Goal: Find specific page/section: Find specific page/section

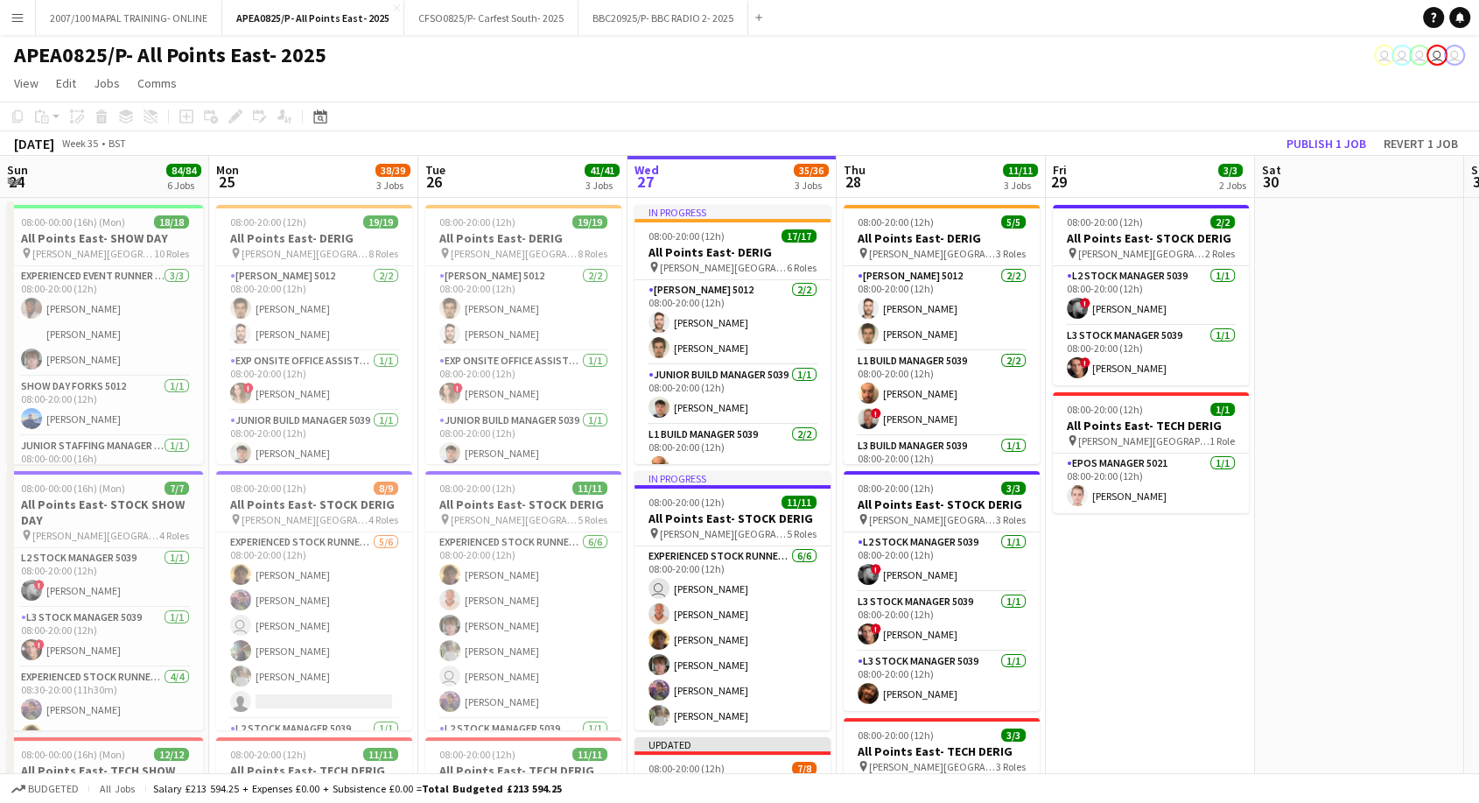
scroll to position [0, 418]
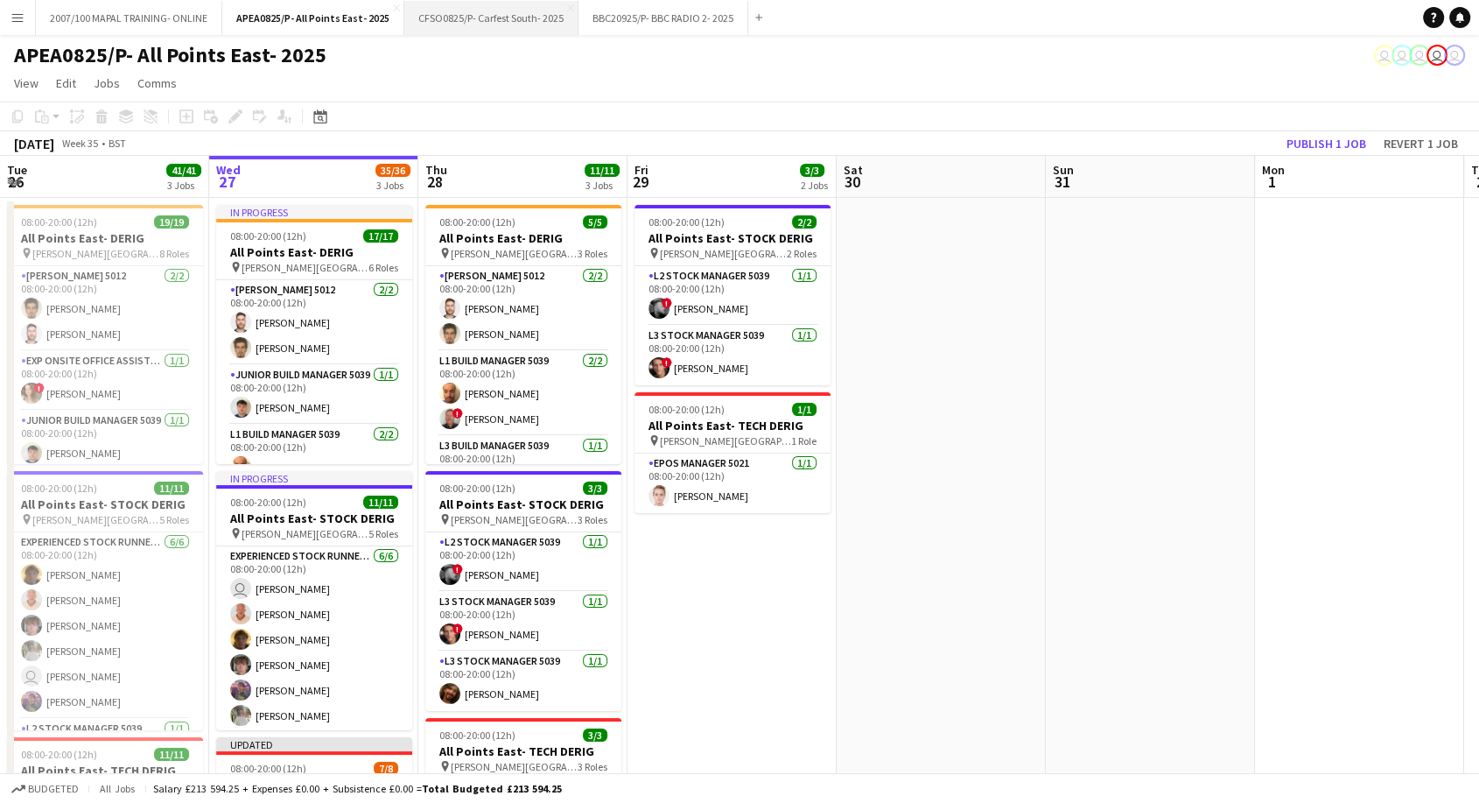
click at [460, 13] on button "CFSO0825/P- Carfest South- 2025 Close" at bounding box center [491, 18] width 174 height 34
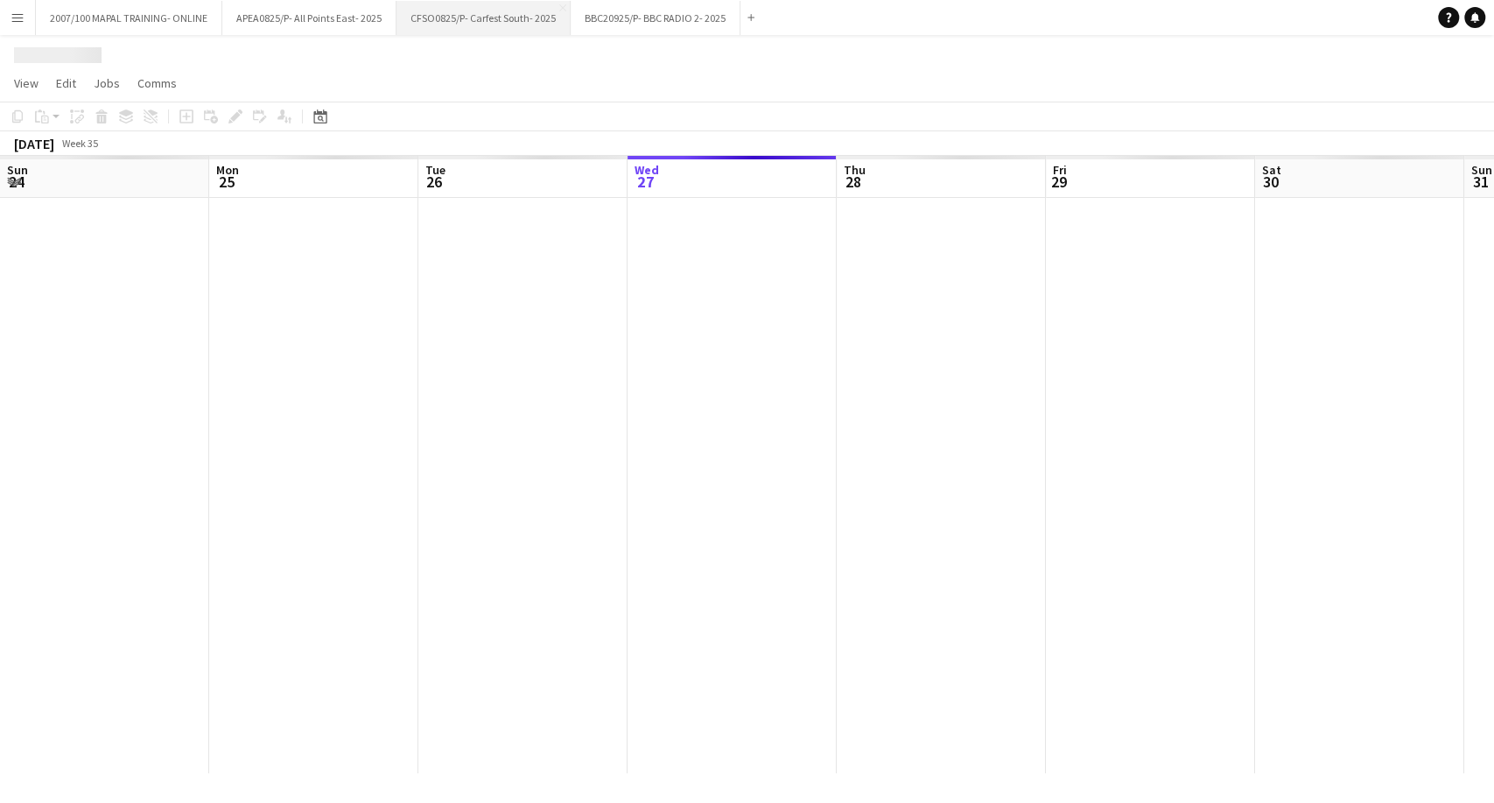
scroll to position [0, 418]
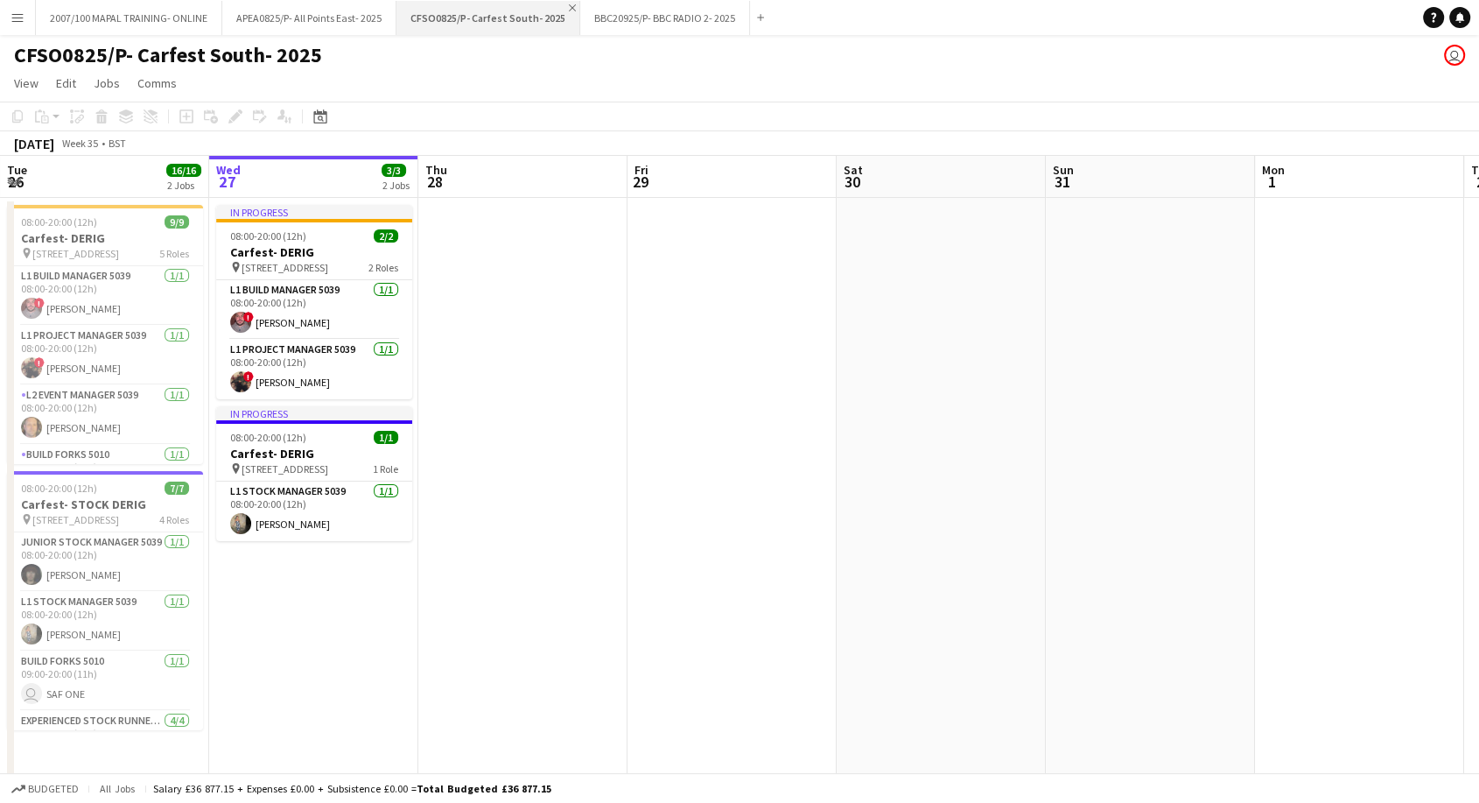
click at [569, 10] on app-icon "Close" at bounding box center [572, 7] width 7 height 7
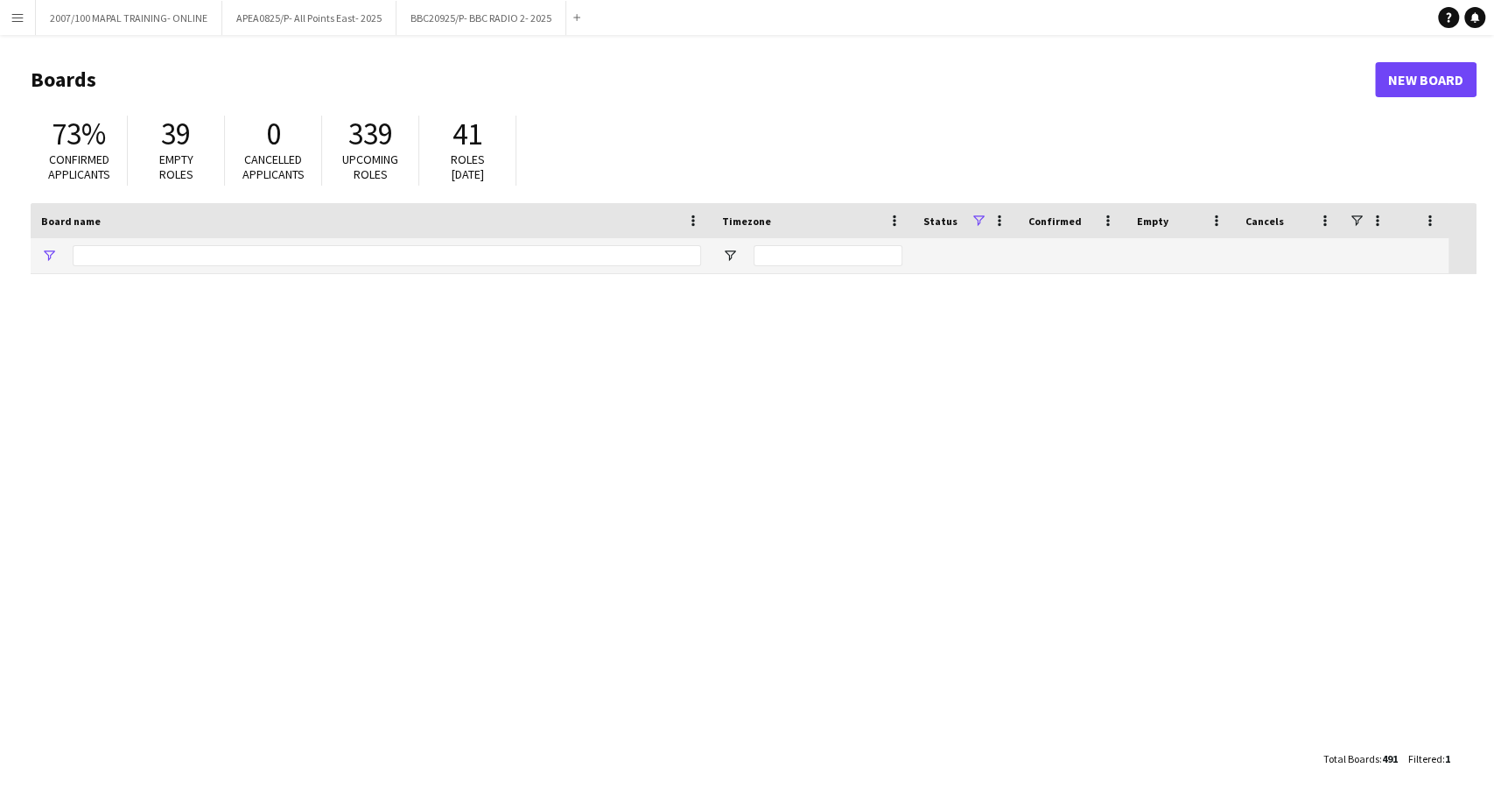
type input "***"
click at [453, 20] on button "BBC20925/P- BBC RADIO 2- 2025 Close" at bounding box center [481, 18] width 170 height 34
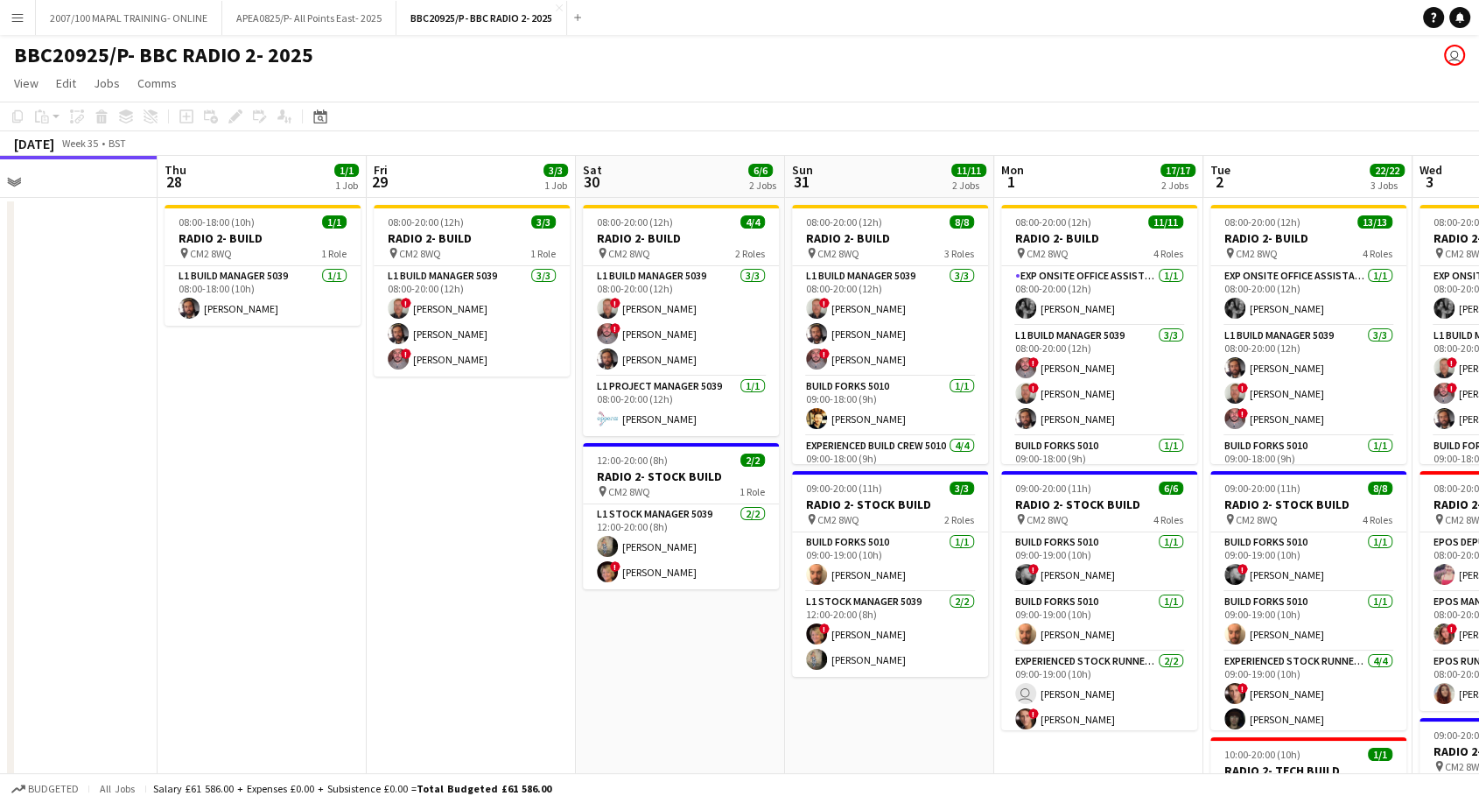
scroll to position [0, 748]
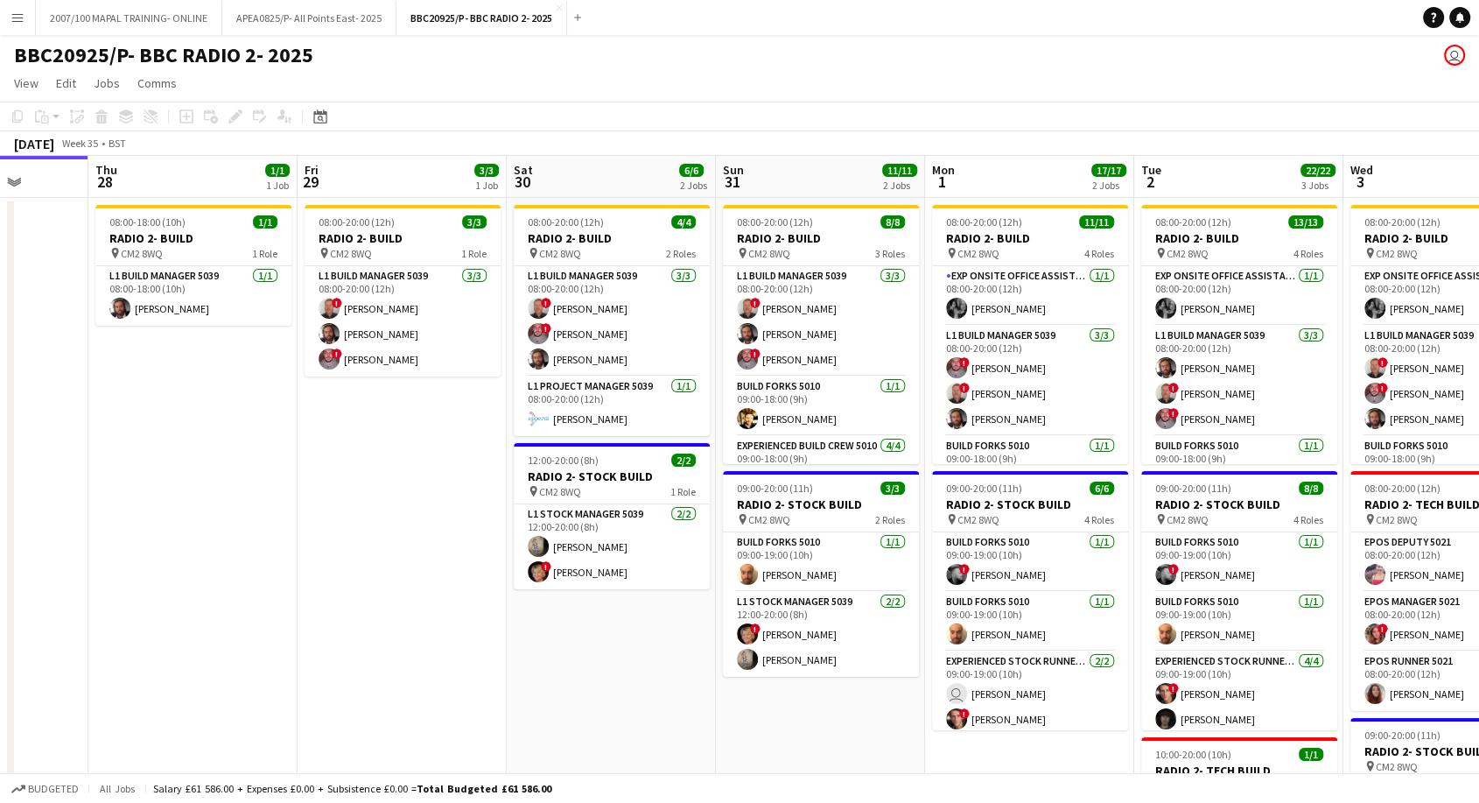
drag, startPoint x: 792, startPoint y: 608, endPoint x: 466, endPoint y: 638, distance: 327.8
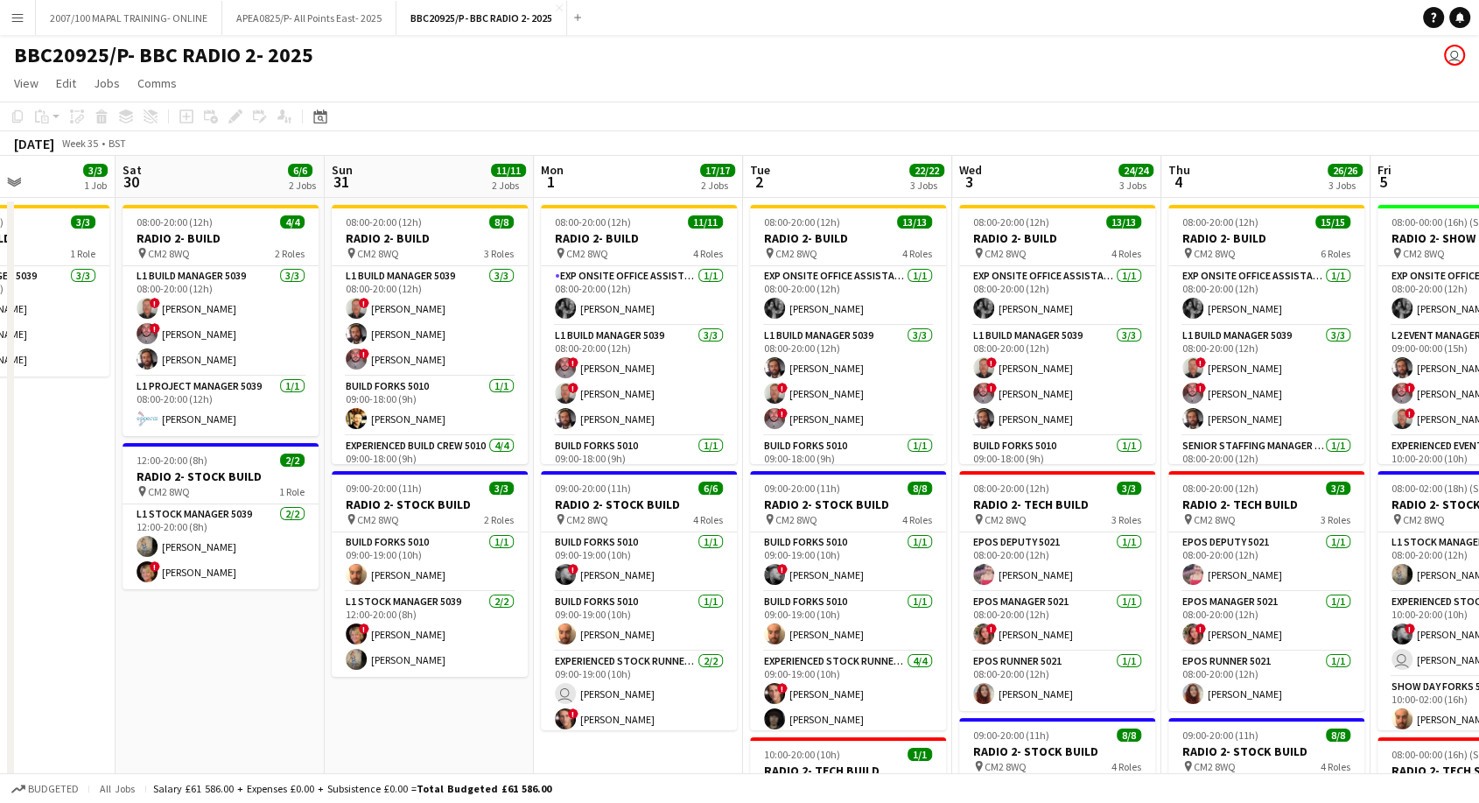
drag, startPoint x: 1013, startPoint y: 403, endPoint x: 193, endPoint y: 471, distance: 822.9
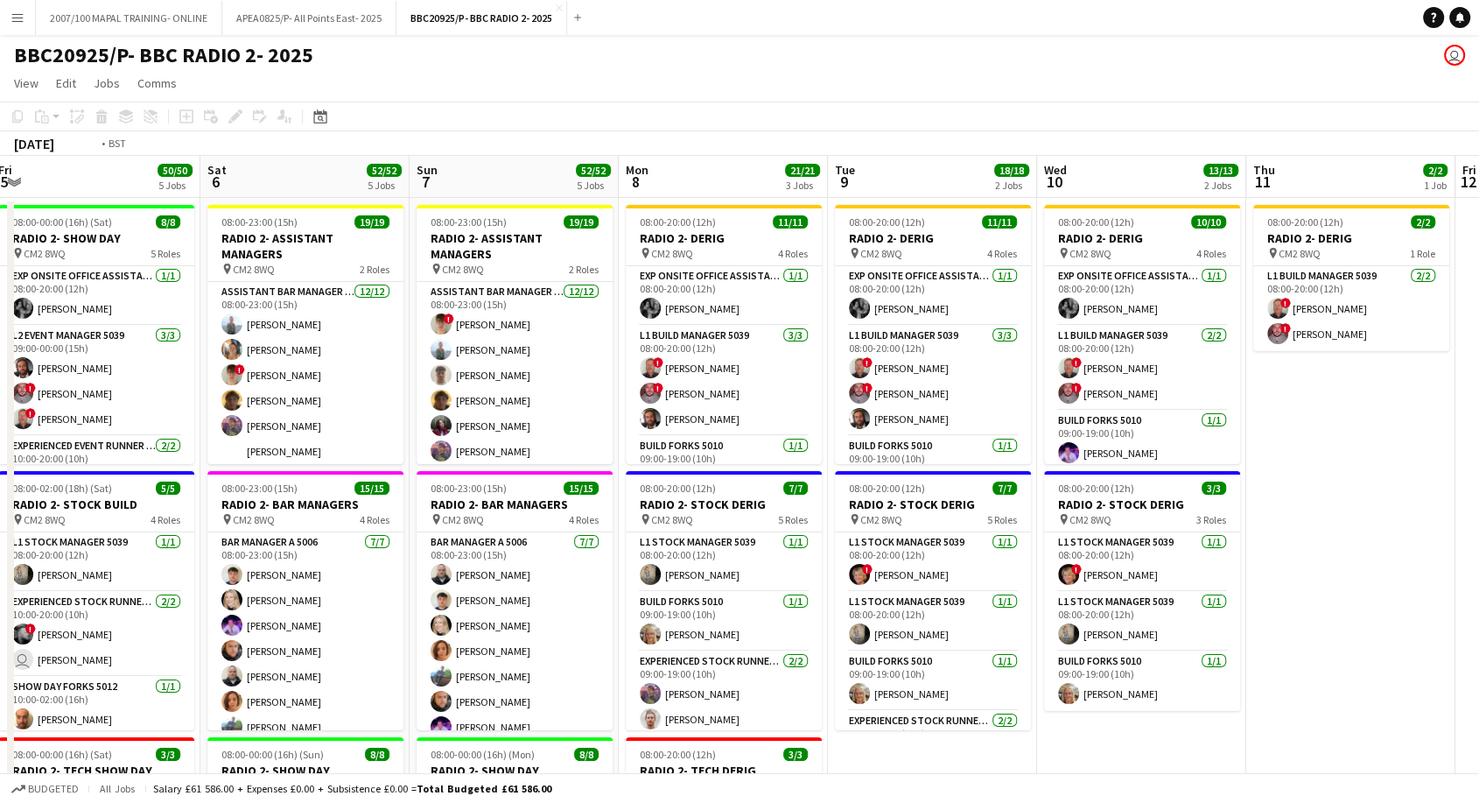
scroll to position [0, 540]
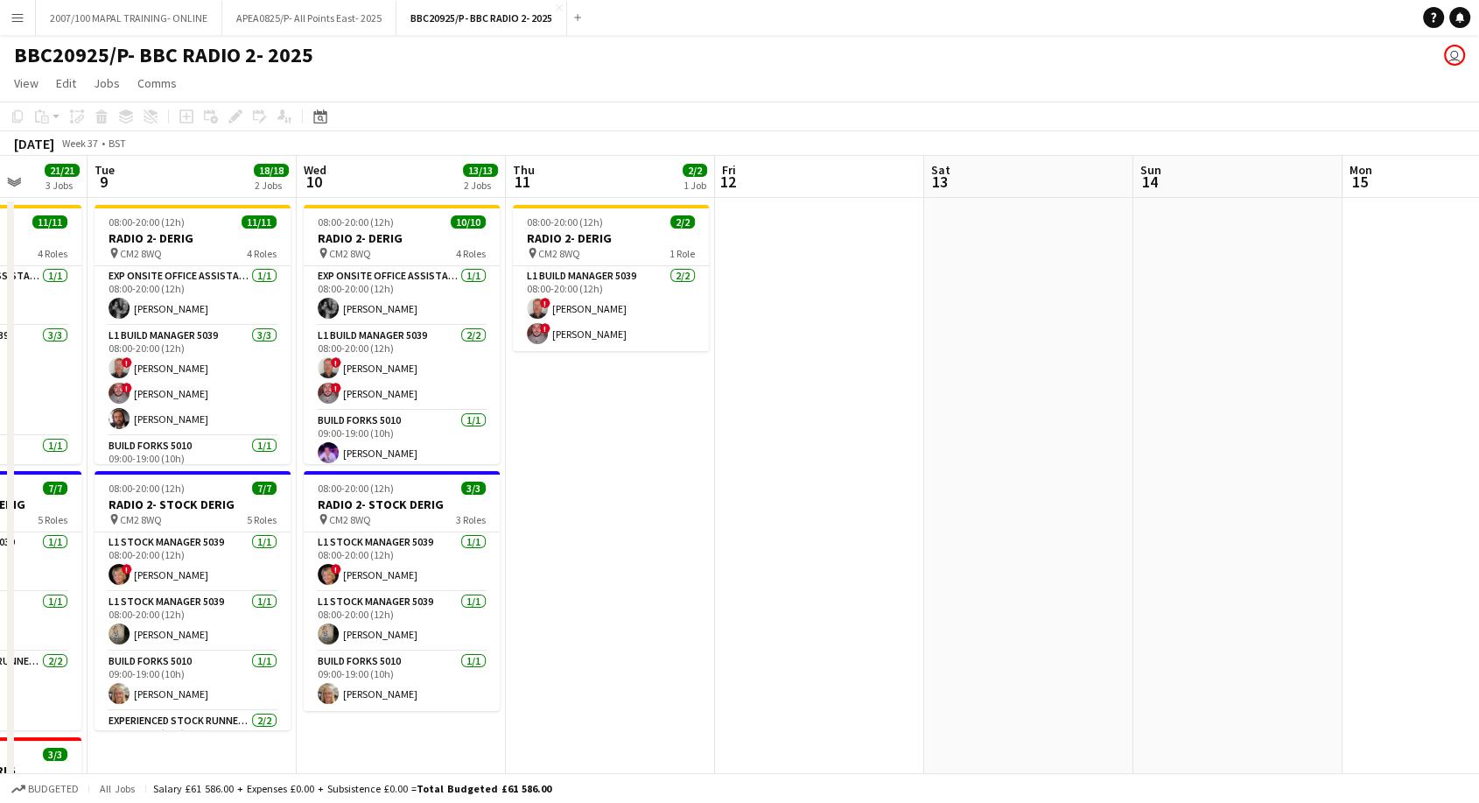
drag, startPoint x: 245, startPoint y: 571, endPoint x: 175, endPoint y: 576, distance: 70.2
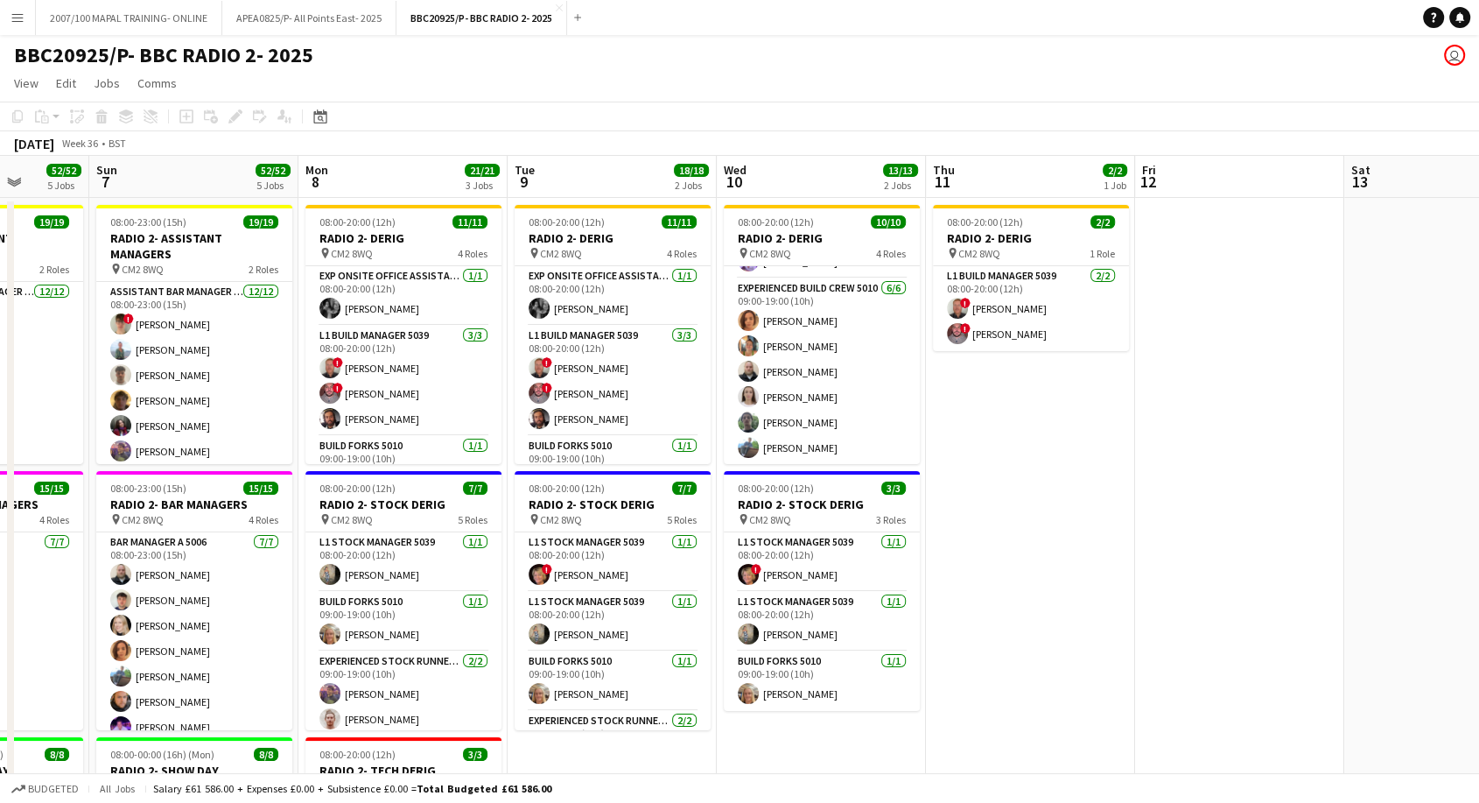
scroll to position [0, 455]
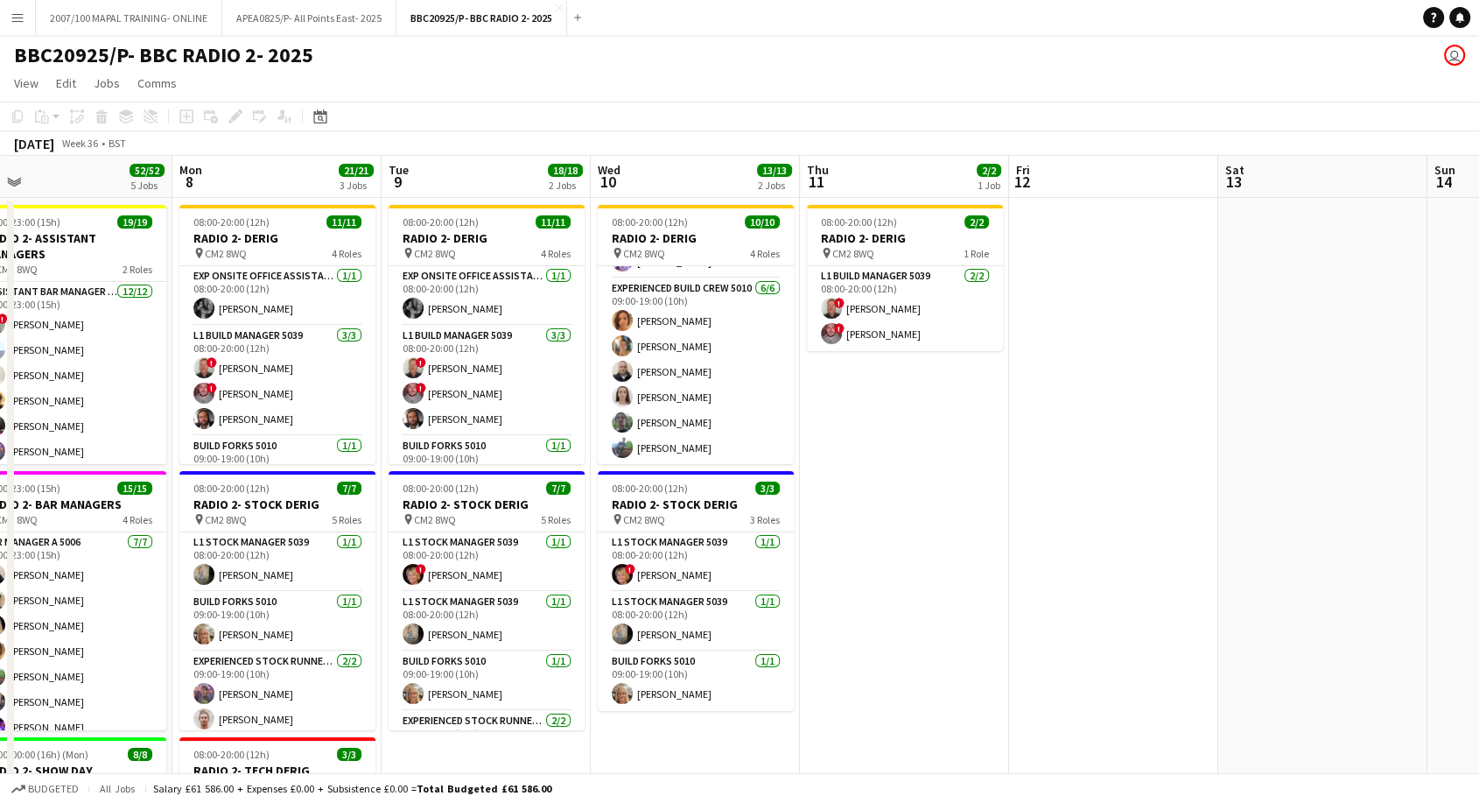
drag, startPoint x: 591, startPoint y: 670, endPoint x: 1304, endPoint y: 594, distance: 717.4
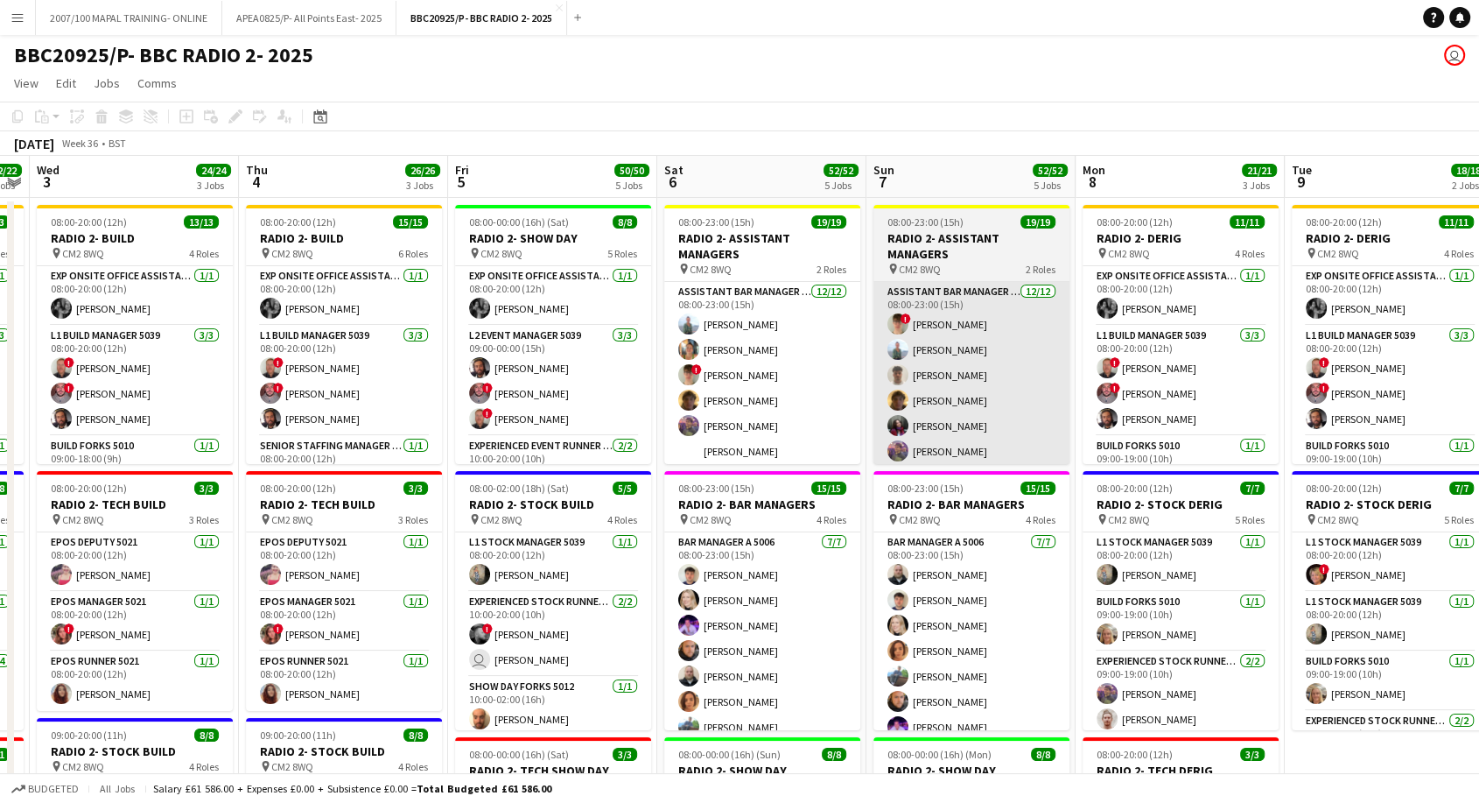
drag, startPoint x: 664, startPoint y: 413, endPoint x: 981, endPoint y: 332, distance: 327.1
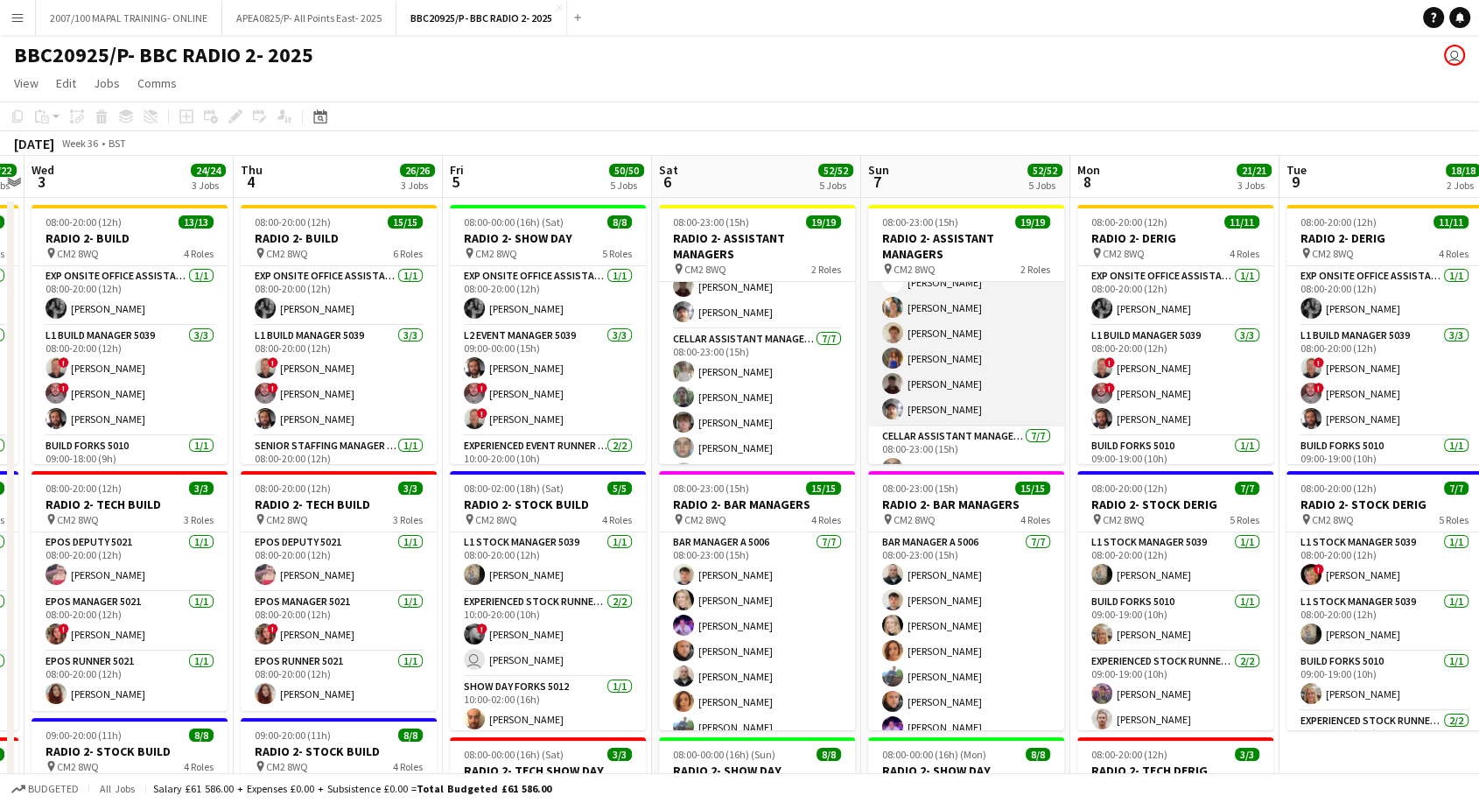
scroll to position [0, 0]
